Goal: Task Accomplishment & Management: Use online tool/utility

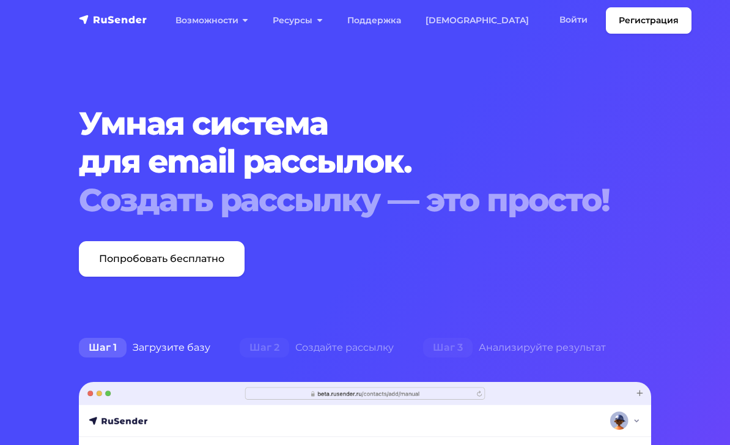
click at [548, 23] on link "Войти" at bounding box center [574, 19] width 53 height 25
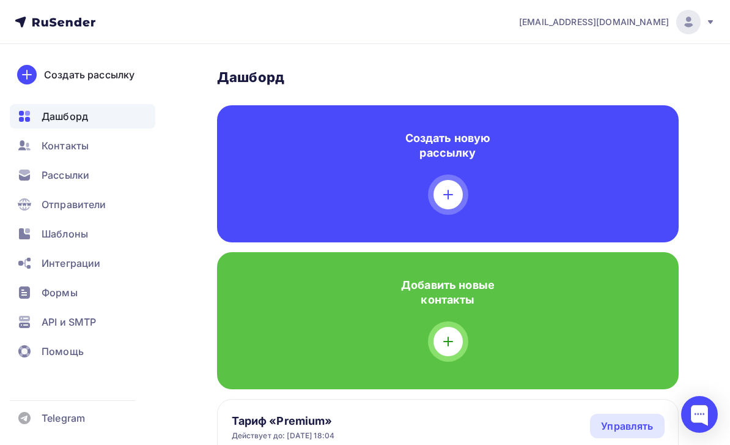
click at [44, 170] on span "Рассылки" at bounding box center [66, 175] width 48 height 15
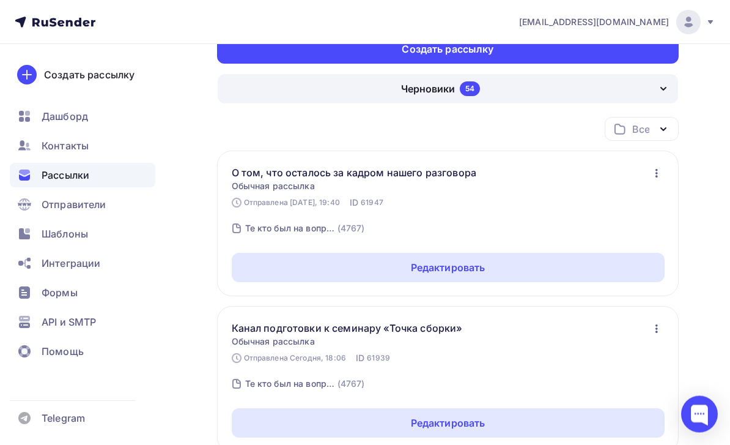
scroll to position [60, 0]
click at [266, 276] on div "Редактировать" at bounding box center [448, 267] width 433 height 29
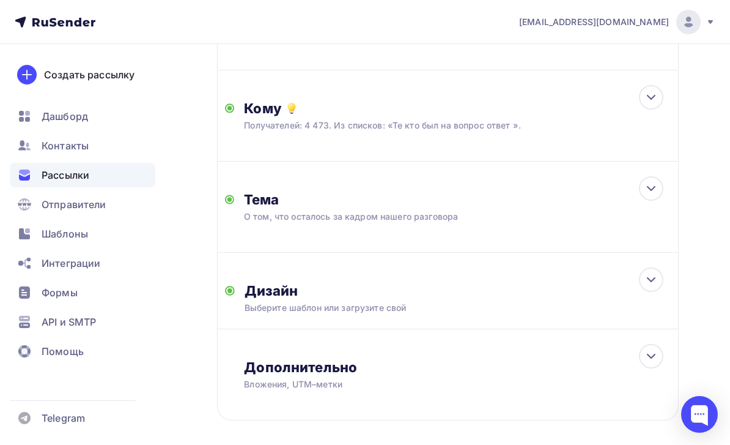
scroll to position [231, 0]
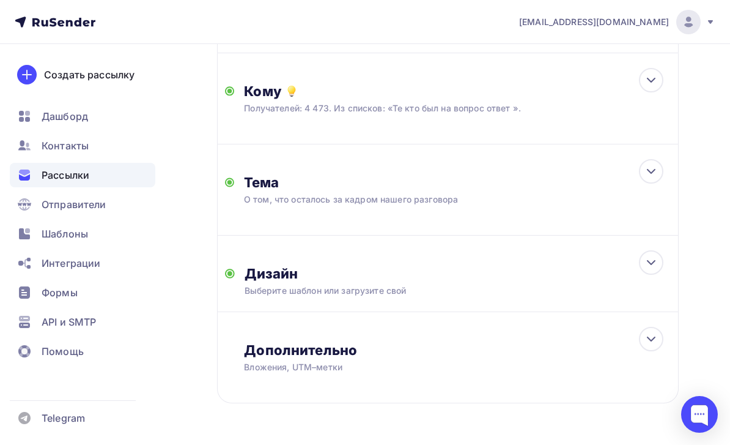
click at [288, 275] on div "Дизайн" at bounding box center [458, 273] width 426 height 17
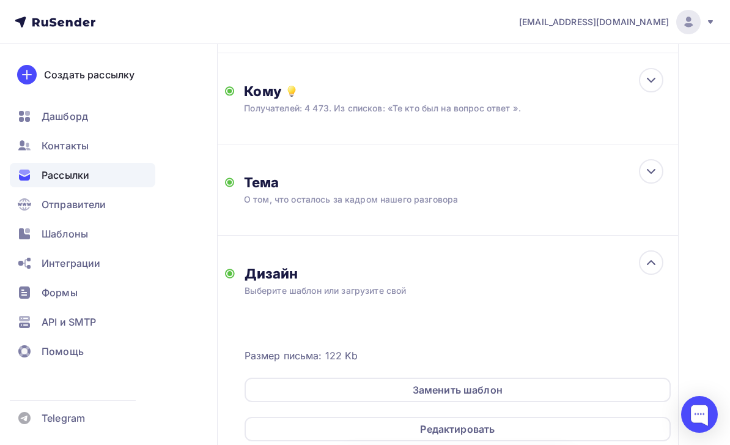
click at [357, 426] on div "Редактировать" at bounding box center [458, 429] width 426 height 24
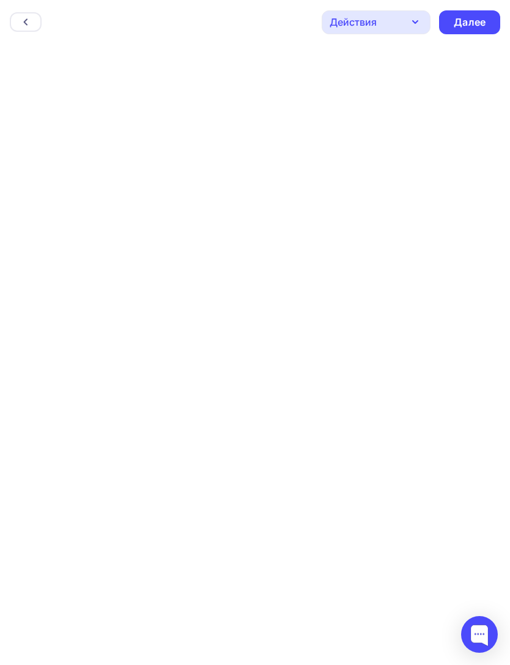
click at [474, 24] on div "Далее" at bounding box center [470, 22] width 32 height 14
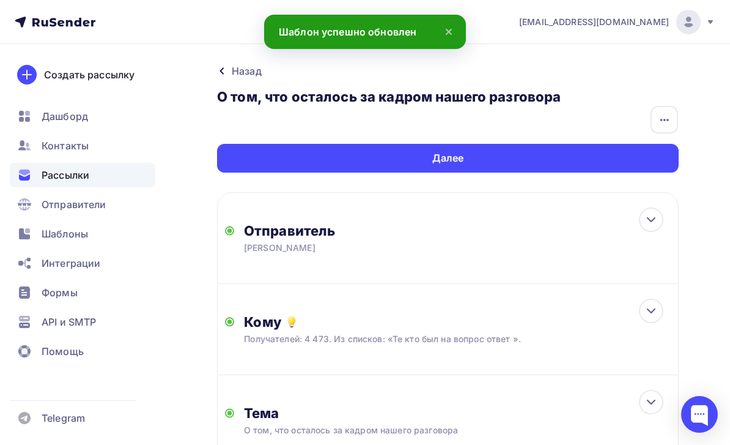
click at [656, 165] on div "Далее" at bounding box center [448, 158] width 462 height 29
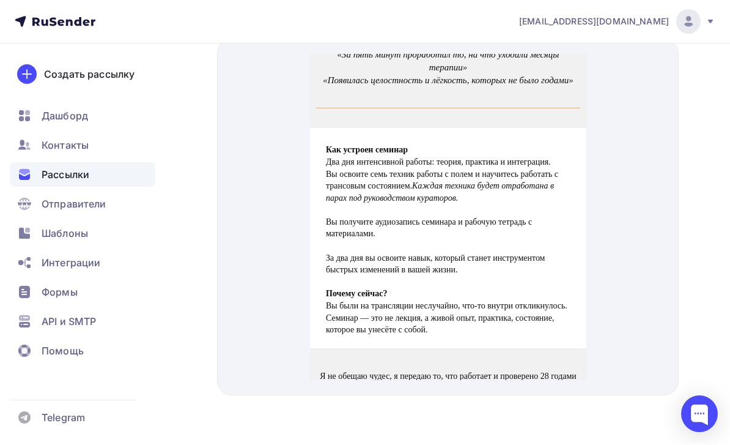
scroll to position [429, 0]
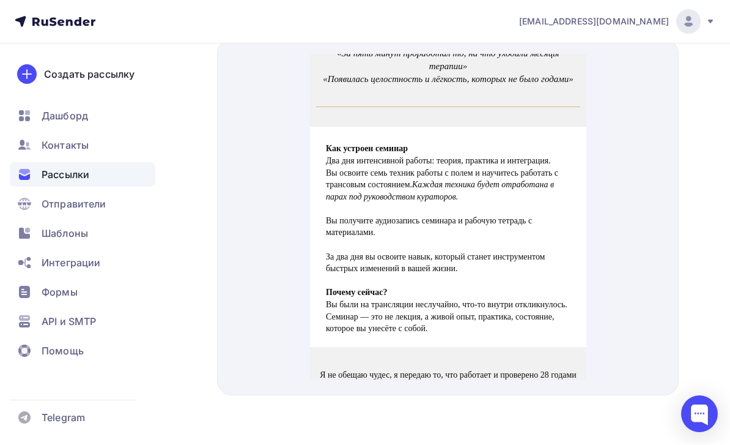
click at [502, 428] on span "Подробности и регистрация" at bounding box center [447, 433] width 117 height 10
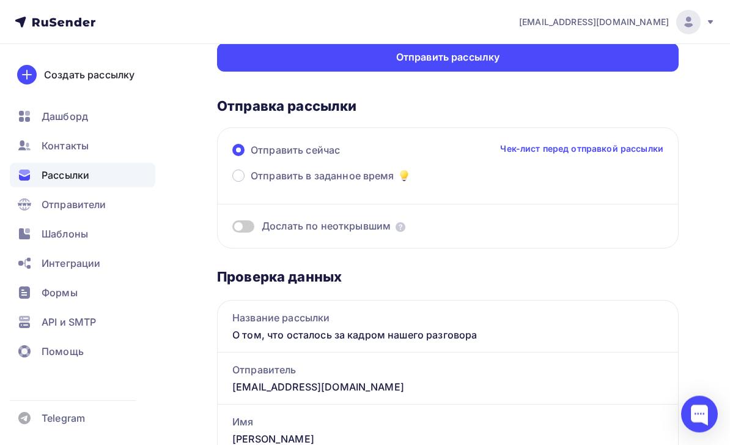
scroll to position [0, 0]
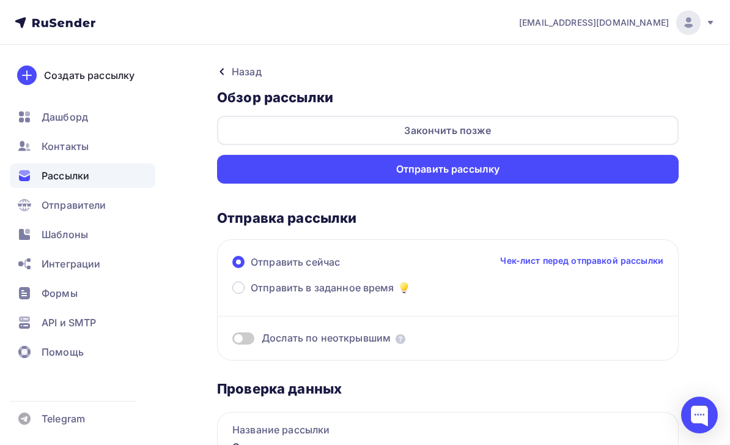
click at [672, 175] on div "Отправить рассылку" at bounding box center [448, 168] width 462 height 29
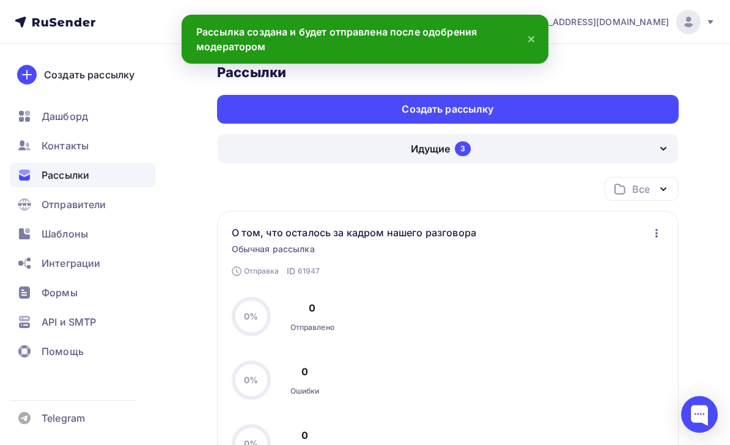
click at [664, 110] on div "Создать рассылку" at bounding box center [448, 109] width 462 height 29
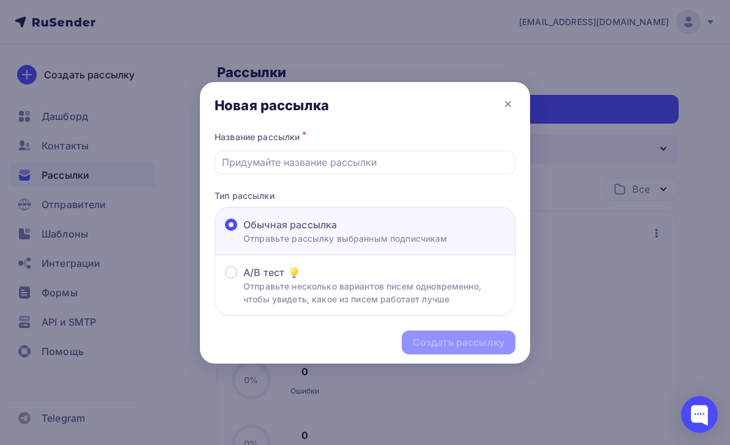
click at [398, 158] on input "text" at bounding box center [365, 162] width 287 height 15
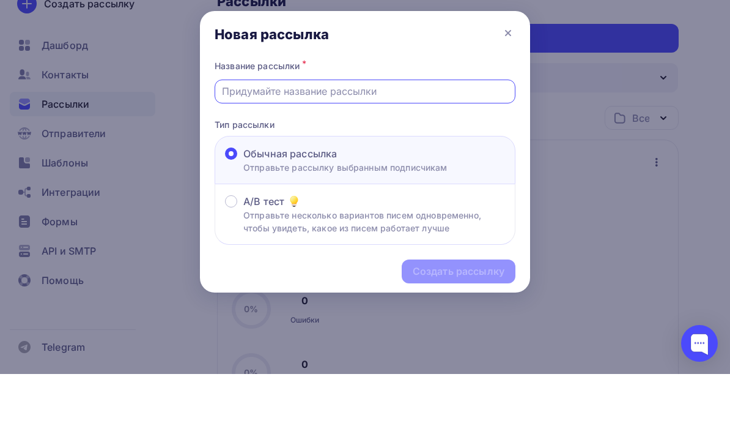
click at [332, 155] on input "text" at bounding box center [365, 162] width 287 height 15
paste input "Всё важное о «Точке сборки»"
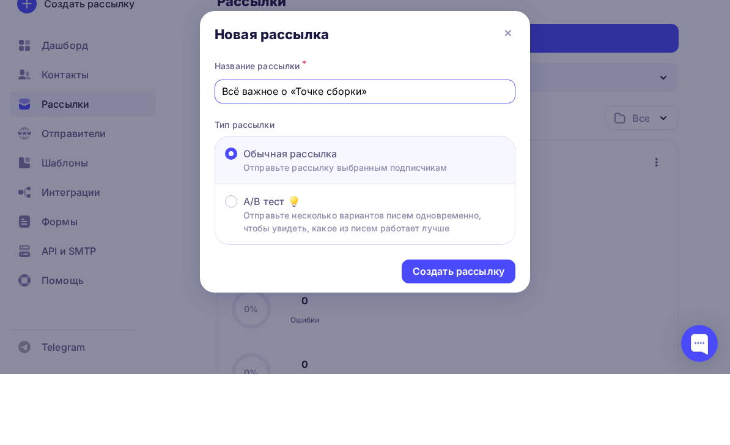
scroll to position [71, 0]
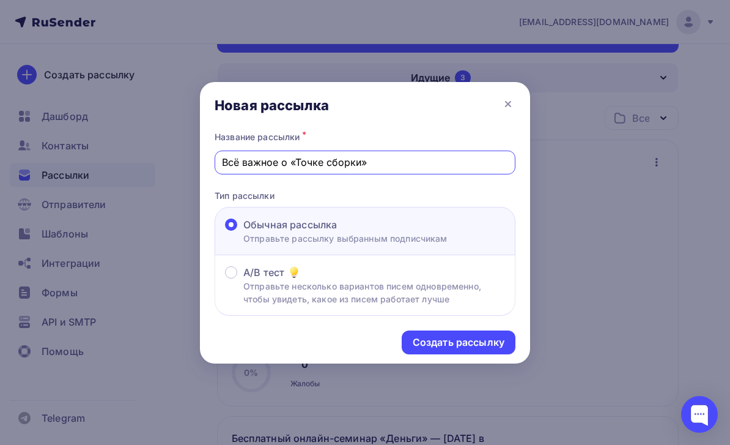
type input "Всё важное о «Точке сборки»"
click at [504, 343] on div "Создать рассылку" at bounding box center [459, 342] width 92 height 14
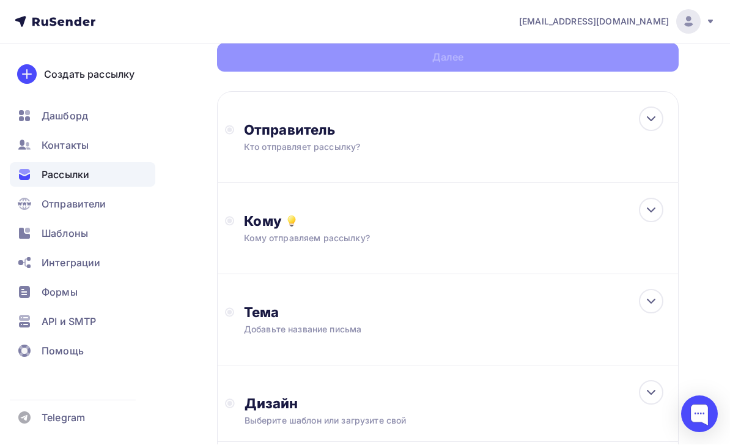
scroll to position [111, 0]
click at [617, 141] on div "Отправитель Кто отправляет рассылку? Email * [EMAIL_ADDRESS][DOMAIN_NAME] [EMAI…" at bounding box center [448, 137] width 462 height 92
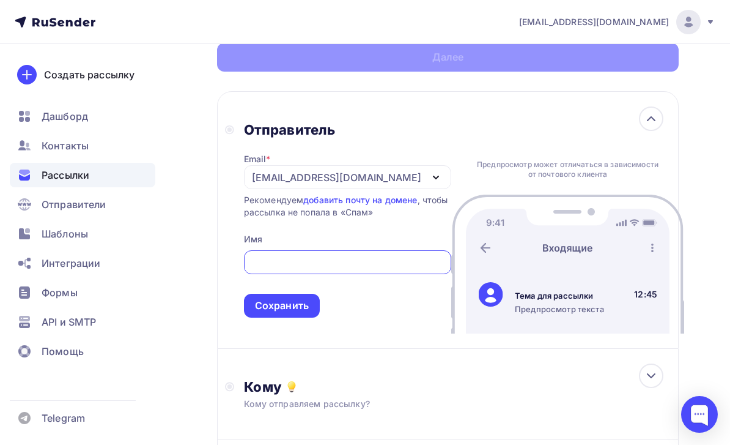
scroll to position [0, 0]
click at [401, 170] on div "[EMAIL_ADDRESS][DOMAIN_NAME]" at bounding box center [347, 177] width 207 height 24
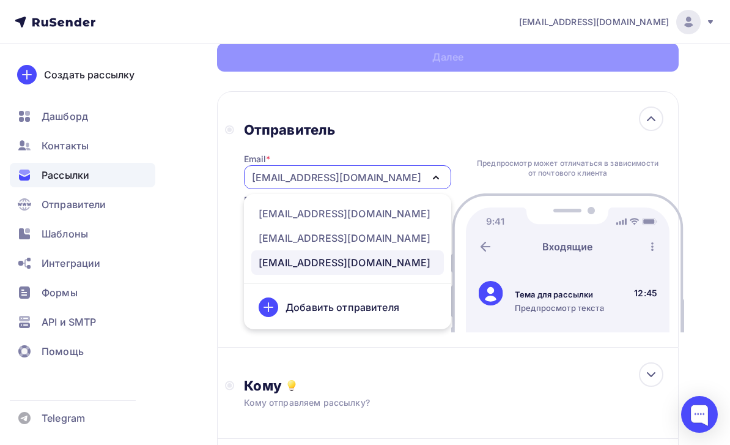
click at [398, 219] on div "[EMAIL_ADDRESS][DOMAIN_NAME]" at bounding box center [345, 213] width 172 height 15
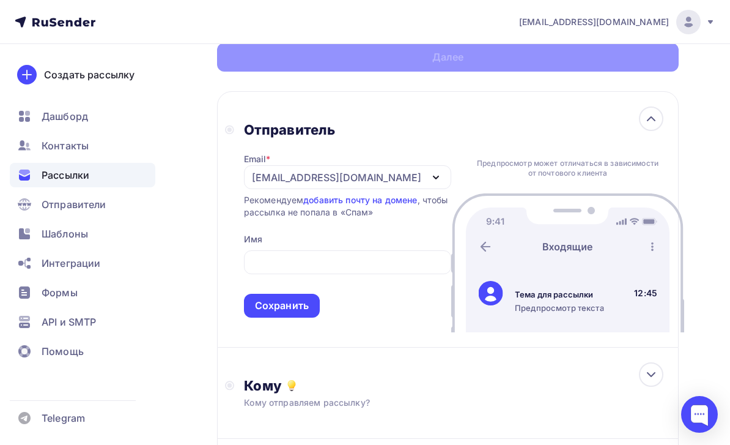
click at [384, 267] on input "text" at bounding box center [347, 262] width 193 height 15
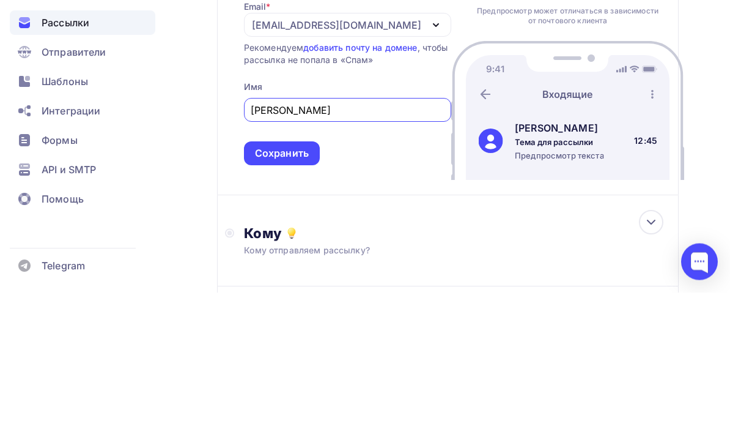
type input "[PERSON_NAME]"
click at [314, 294] on div "Сохранить" at bounding box center [282, 306] width 76 height 24
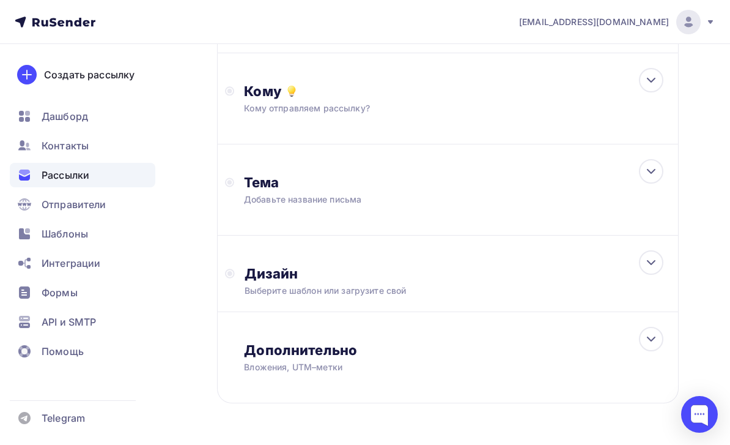
click at [529, 119] on div "Кому Кому отправляем рассылку? Списки получателей Выберите список Все списки id…" at bounding box center [448, 98] width 462 height 91
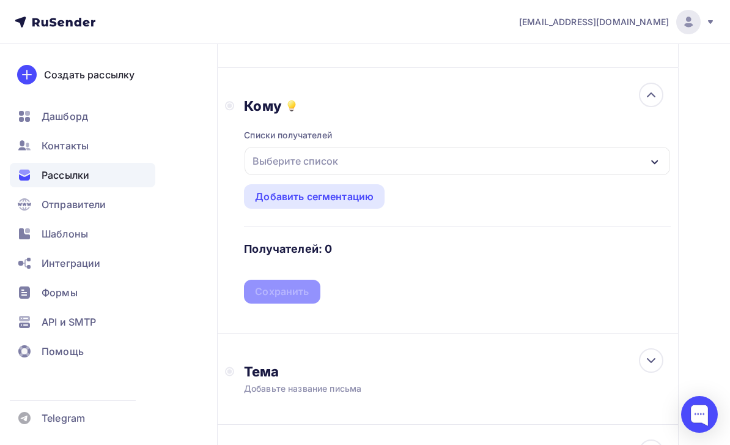
click at [511, 171] on div "Выберите список" at bounding box center [458, 161] width 426 height 28
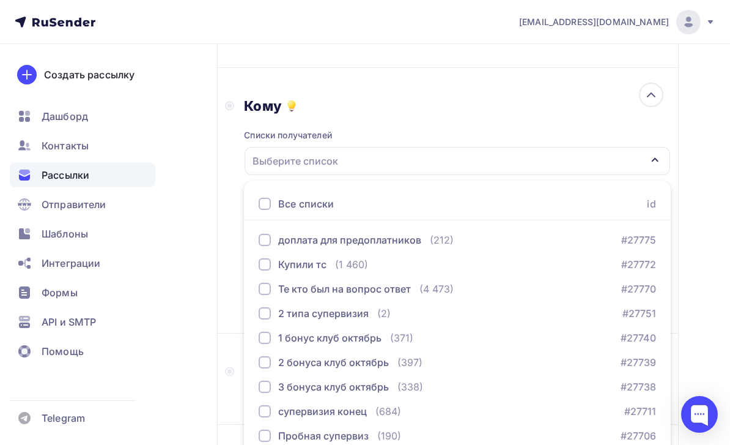
scroll to position [240, 0]
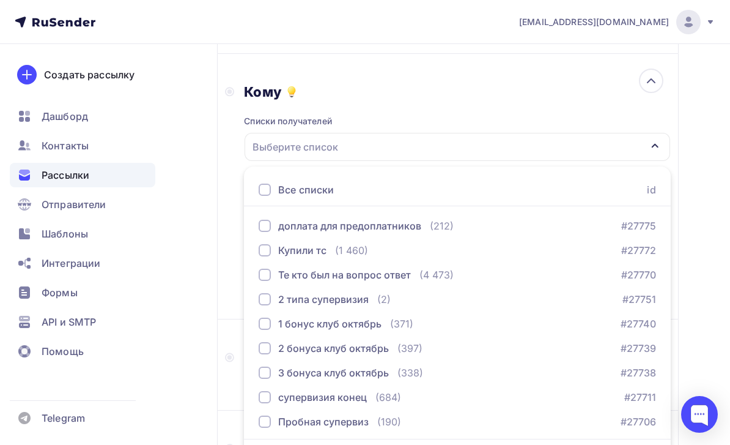
click at [453, 259] on button "Купили тс (1 460) #27772" at bounding box center [457, 250] width 412 height 24
click at [199, 294] on div "Назад Всё важное о «Точке сборки» Всё важное о «Точке сборки» Закончить позже Д…" at bounding box center [365, 230] width 730 height 853
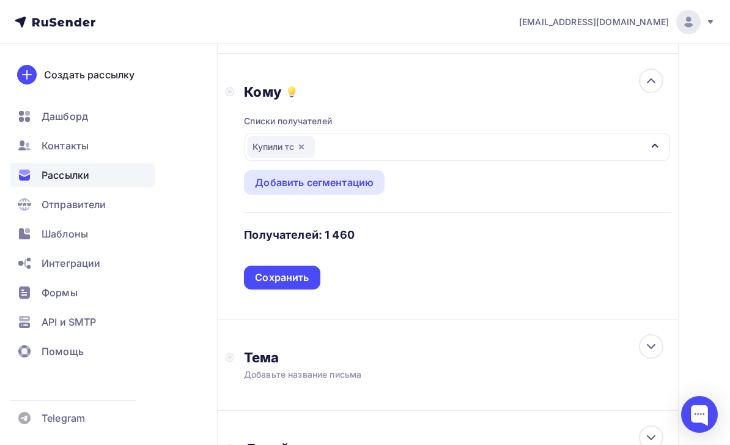
click at [308, 281] on div "Сохранить" at bounding box center [282, 277] width 54 height 14
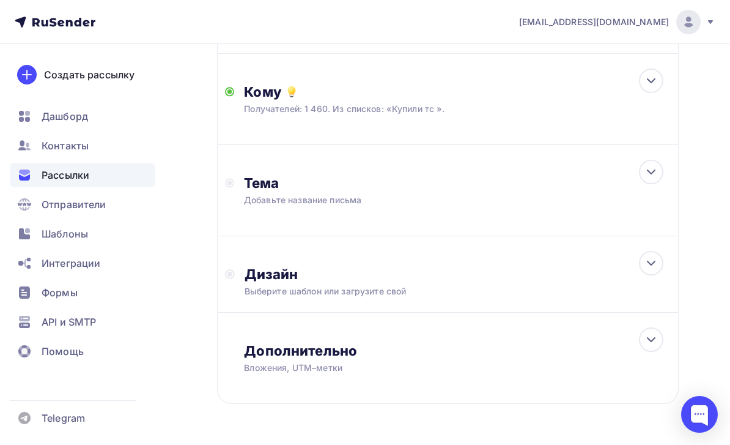
click at [524, 209] on div "Тема Добавьте название письма Тема * Рекомендуем использовать не более 150 симв…" at bounding box center [448, 190] width 462 height 91
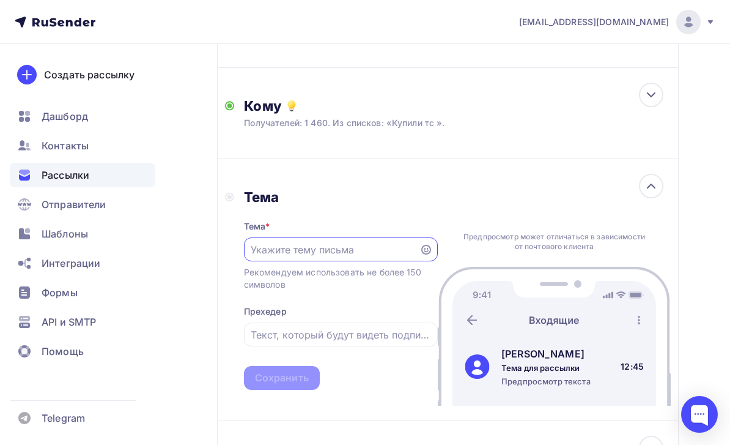
scroll to position [0, 0]
click at [372, 255] on input "text" at bounding box center [332, 249] width 162 height 15
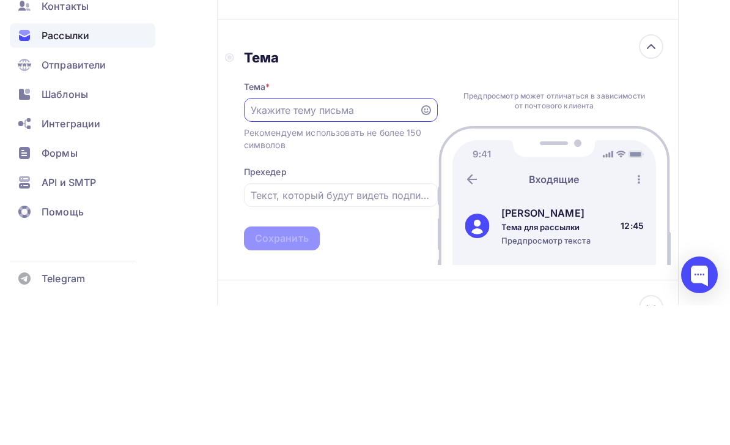
click at [340, 242] on input "text" at bounding box center [332, 249] width 162 height 15
paste input "Всё важное о «Точке сборки»"
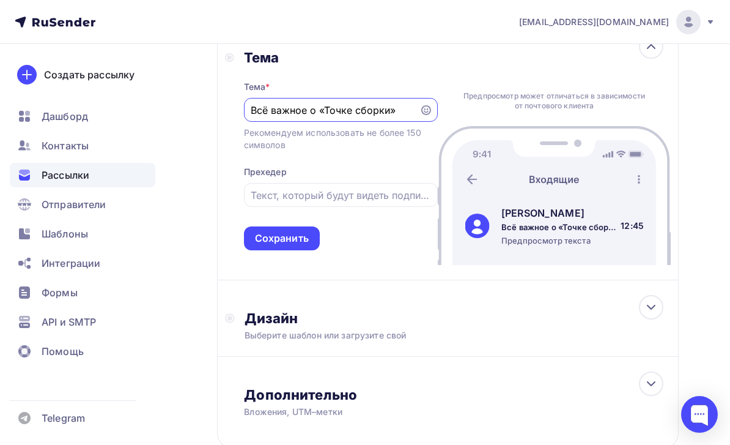
type input "Всё важное о «Точке сборки»"
click at [302, 245] on div "Сохранить" at bounding box center [282, 238] width 54 height 14
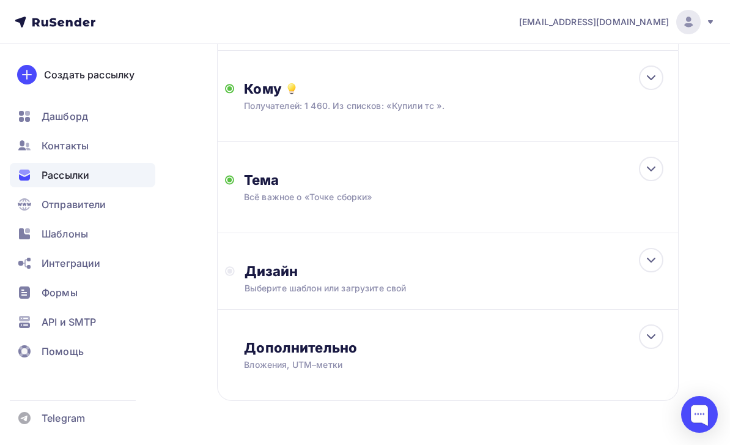
scroll to position [241, 0]
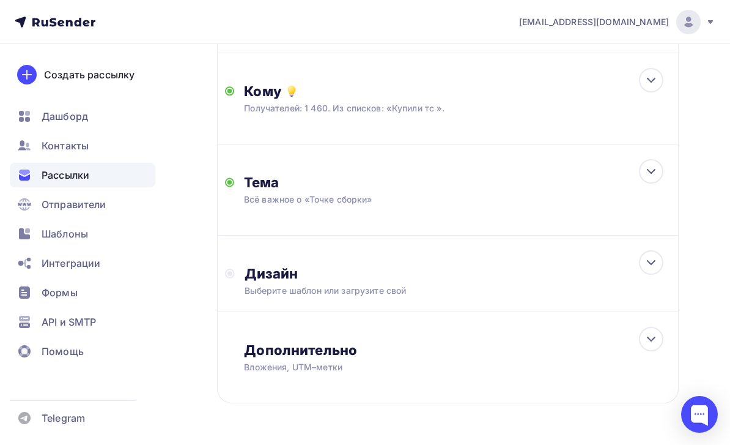
click at [452, 278] on div "Дизайн" at bounding box center [458, 273] width 426 height 17
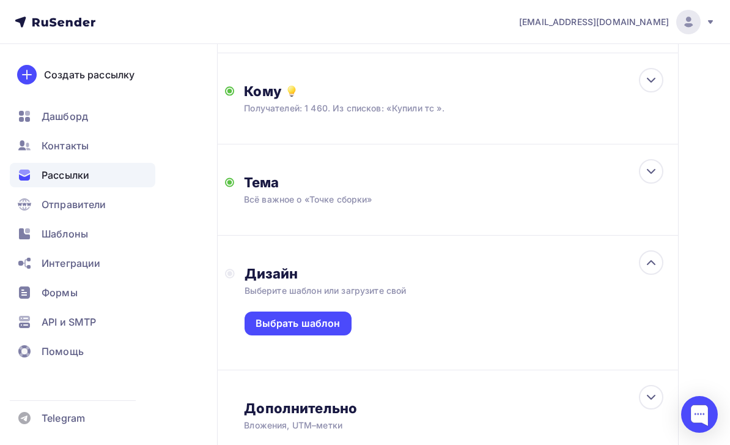
click at [325, 319] on div "Выбрать шаблон" at bounding box center [298, 323] width 85 height 14
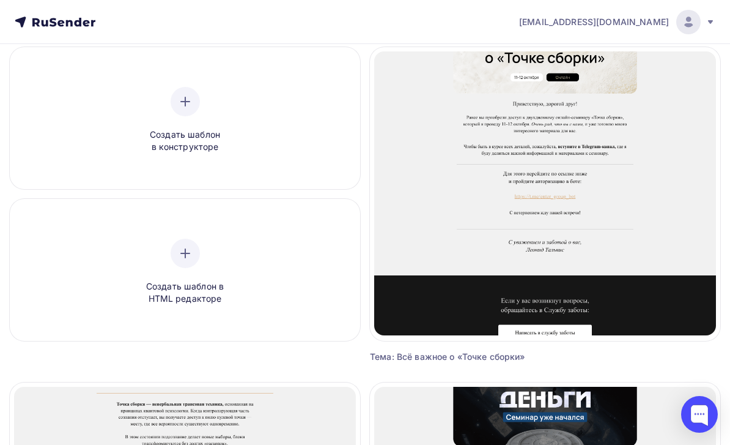
scroll to position [117, 0]
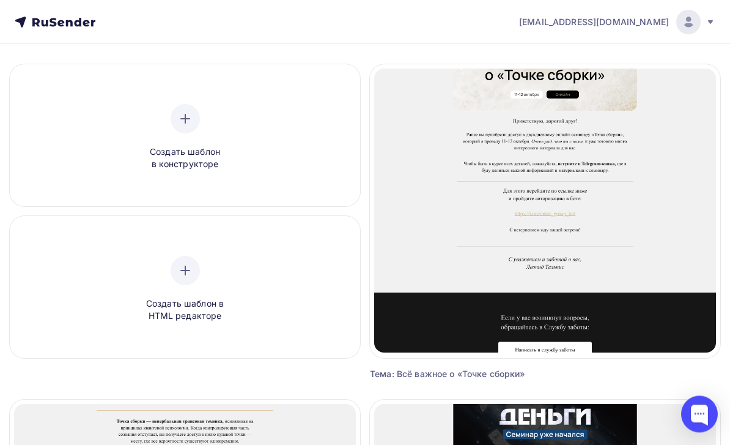
click at [574, 207] on span "Выбрать шаблон" at bounding box center [545, 206] width 85 height 15
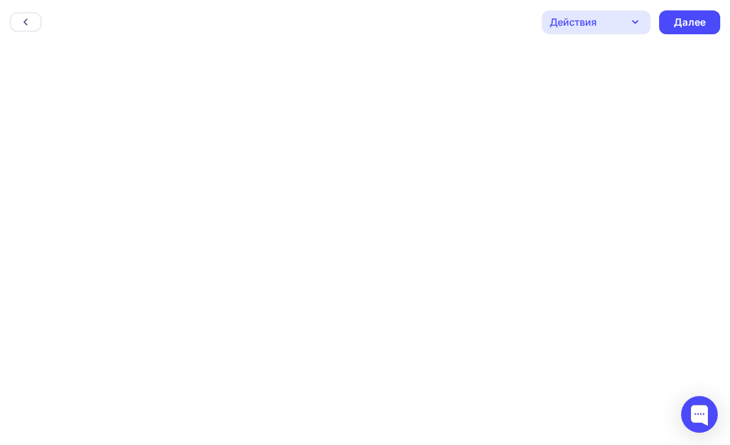
click at [705, 26] on div "Далее" at bounding box center [690, 22] width 32 height 14
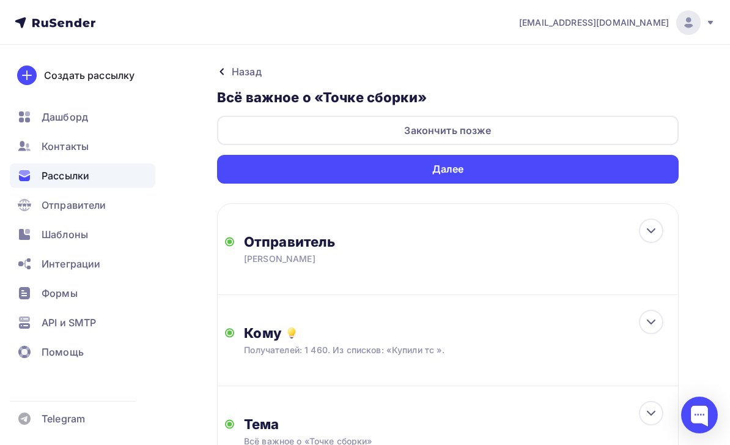
click at [656, 173] on div "Далее" at bounding box center [448, 168] width 462 height 29
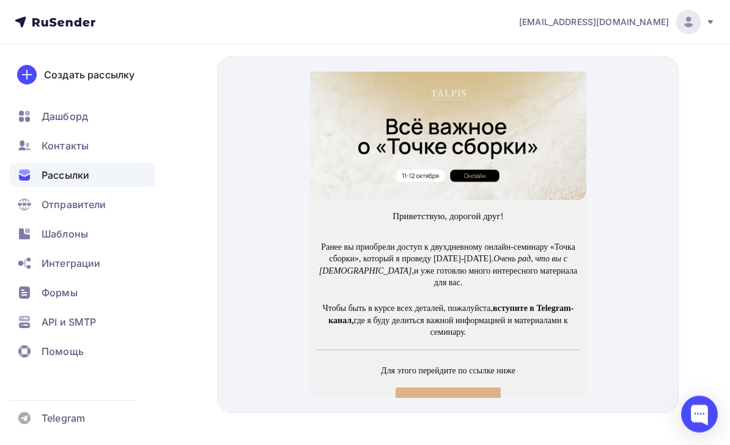
scroll to position [689, 0]
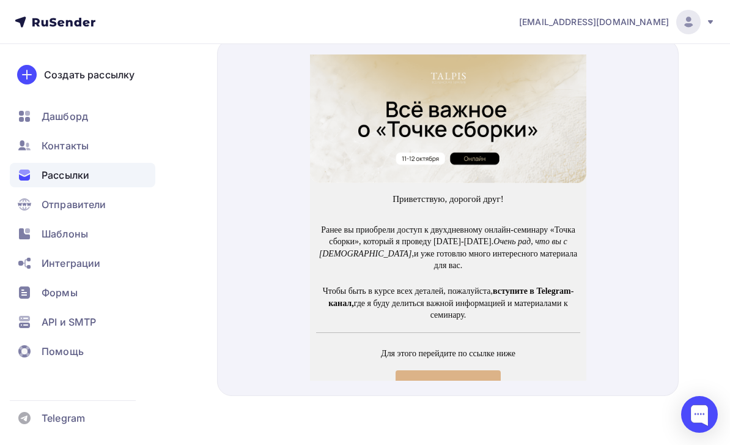
click at [480, 355] on span "Вступить в канал" at bounding box center [447, 372] width 105 height 34
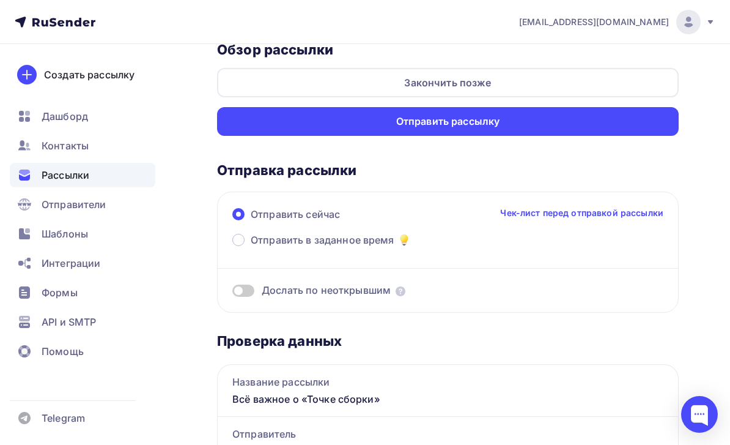
scroll to position [50, 0]
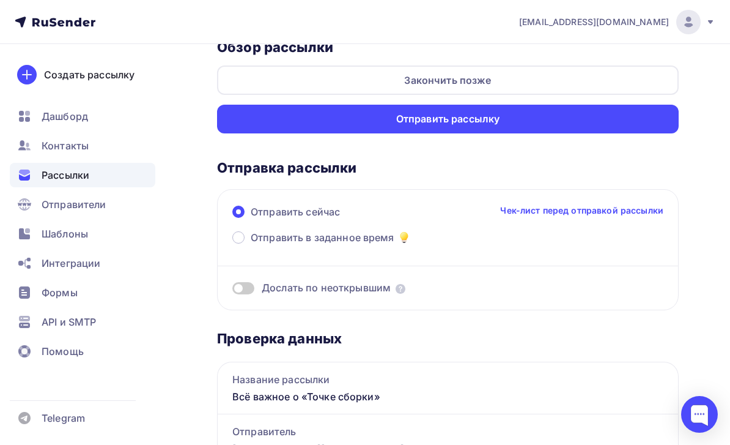
click at [663, 121] on div "Отправить рассылку" at bounding box center [448, 119] width 462 height 29
